Goal: Information Seeking & Learning: Check status

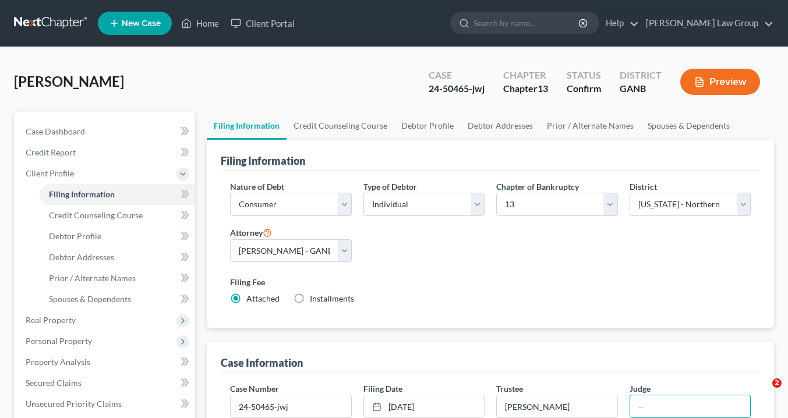
select select "1"
select select "0"
select select "3"
select select "19"
select select "0"
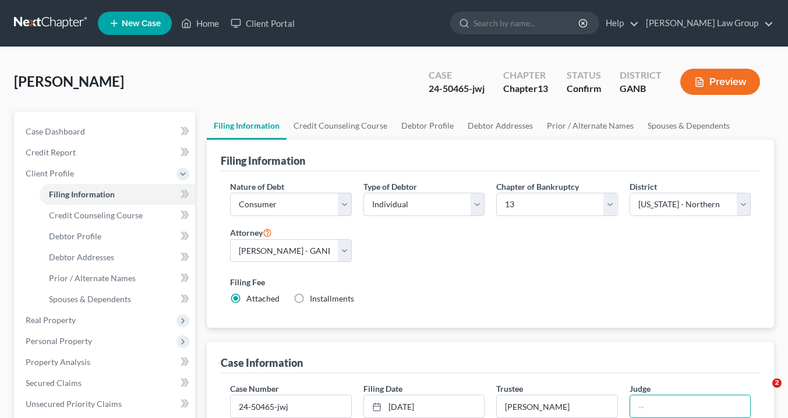
select select "10"
click at [202, 21] on link "Home" at bounding box center [200, 23] width 50 height 21
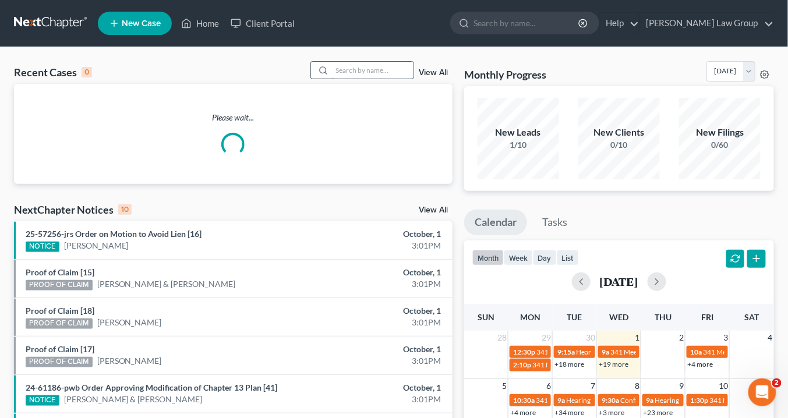
click at [369, 70] on input "search" at bounding box center [373, 70] width 82 height 17
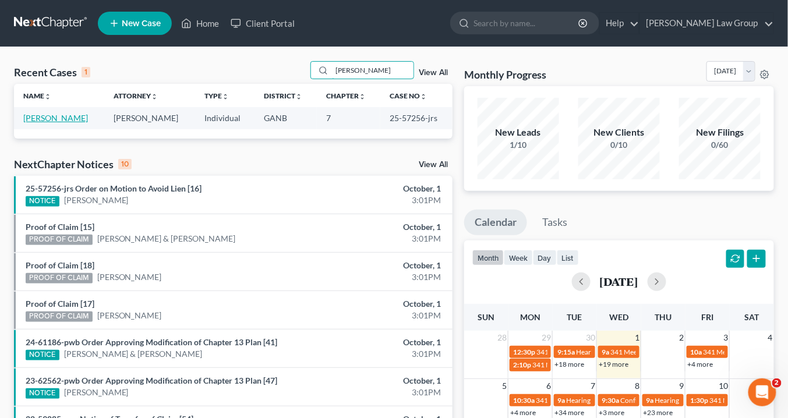
type input "[PERSON_NAME]"
click at [65, 119] on link "[PERSON_NAME]" at bounding box center [55, 118] width 65 height 10
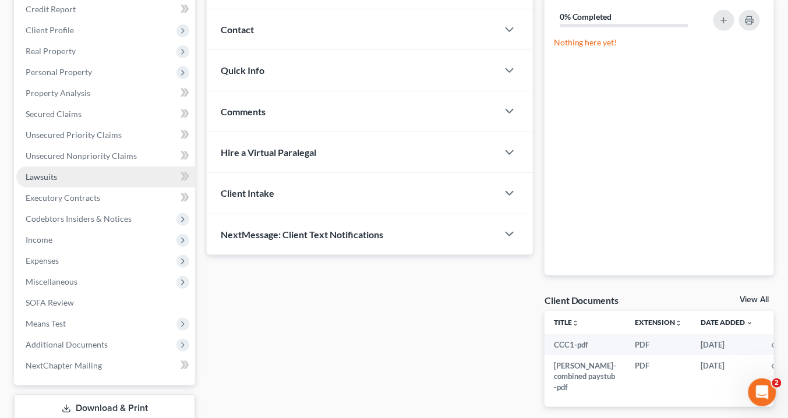
scroll to position [186, 0]
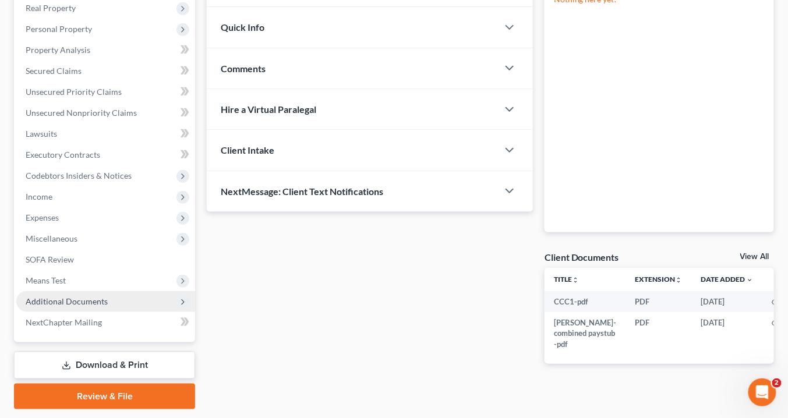
click at [106, 305] on span "Additional Documents" at bounding box center [105, 301] width 179 height 21
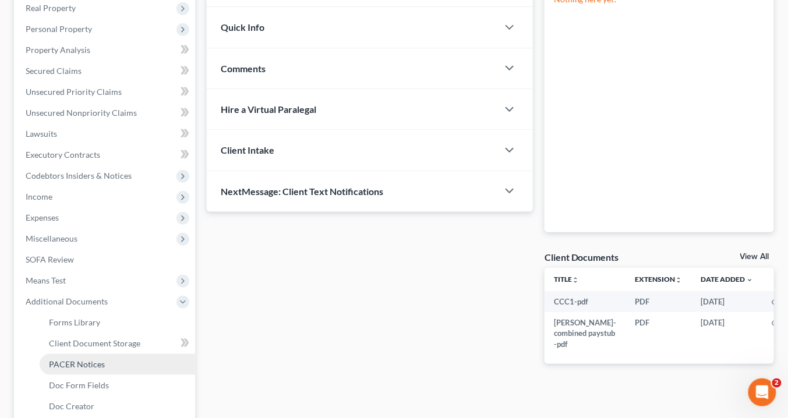
click at [98, 369] on link "PACER Notices" at bounding box center [118, 364] width 156 height 21
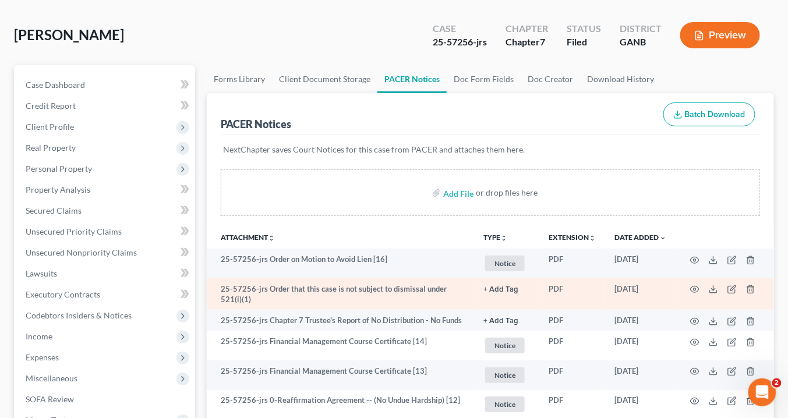
scroll to position [93, 0]
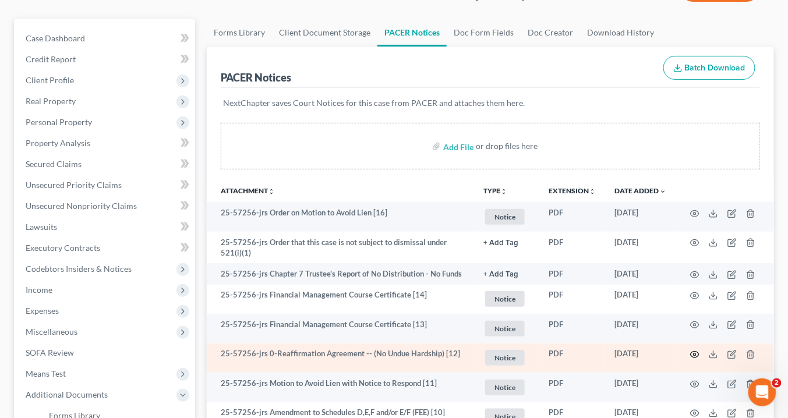
click at [695, 354] on circle "button" at bounding box center [695, 355] width 2 height 2
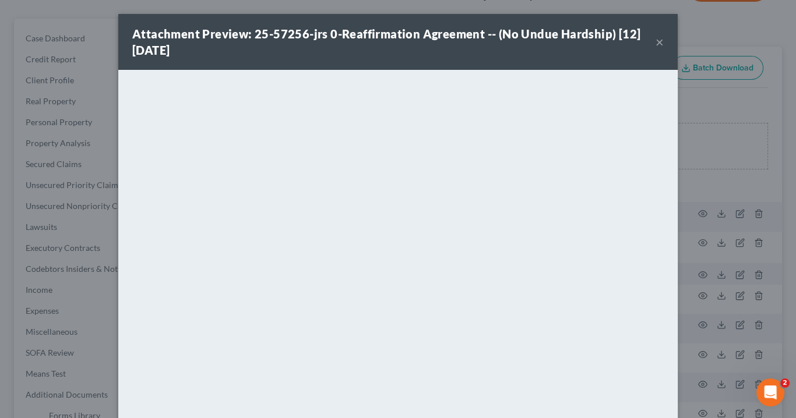
click at [656, 43] on button "×" at bounding box center [659, 42] width 8 height 14
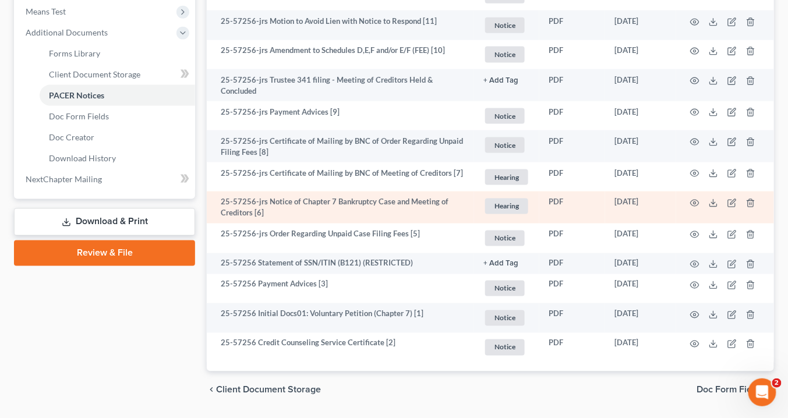
scroll to position [478, 0]
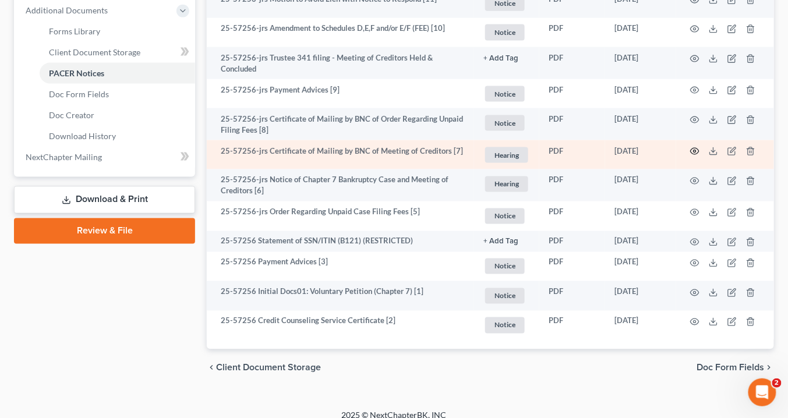
click at [696, 150] on circle "button" at bounding box center [695, 151] width 2 height 2
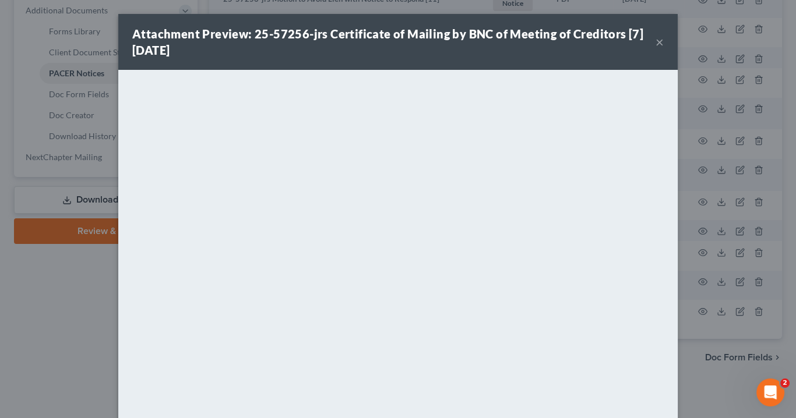
click at [655, 43] on button "×" at bounding box center [659, 42] width 8 height 14
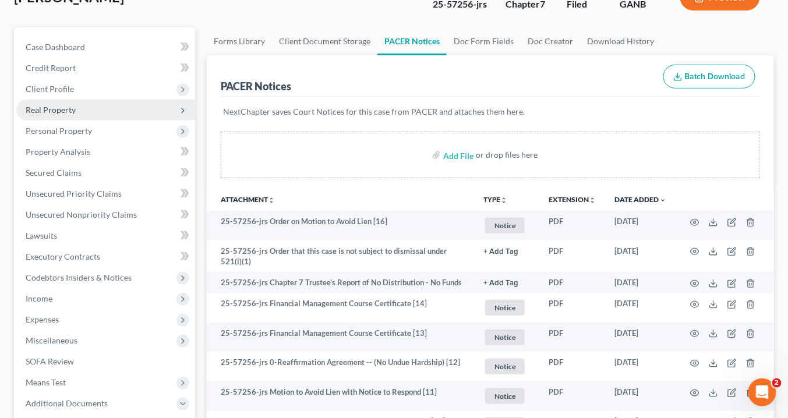
scroll to position [0, 0]
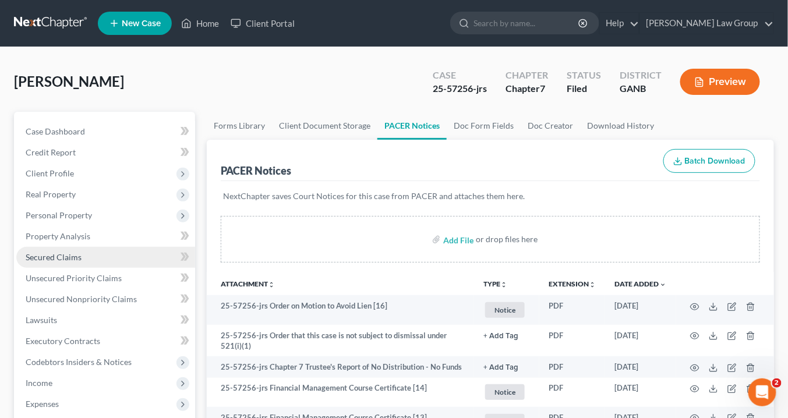
click at [58, 259] on span "Secured Claims" at bounding box center [54, 257] width 56 height 10
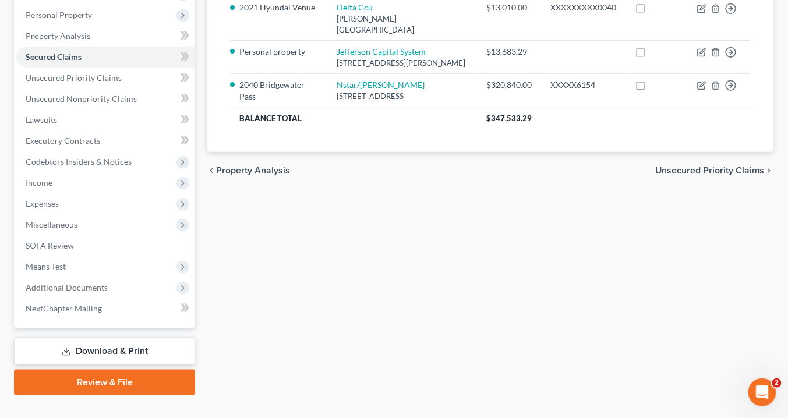
scroll to position [220, 0]
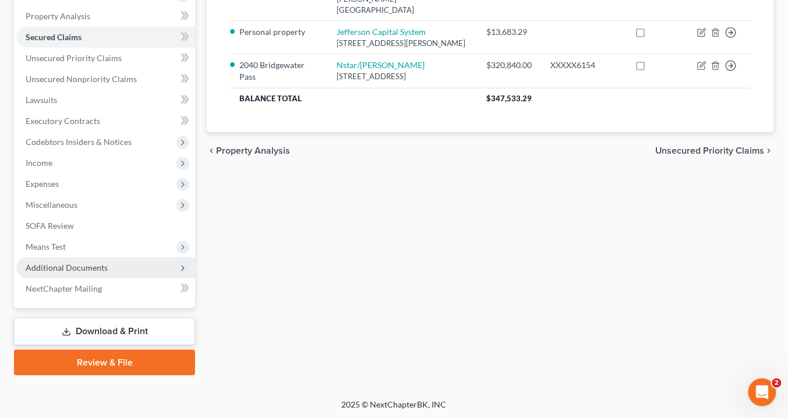
click at [59, 268] on span "Additional Documents" at bounding box center [67, 268] width 82 height 10
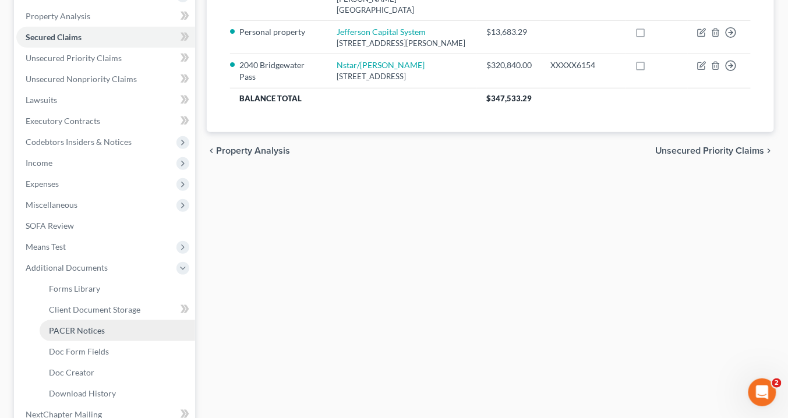
click at [84, 334] on span "PACER Notices" at bounding box center [77, 331] width 56 height 10
